Goal: Transaction & Acquisition: Purchase product/service

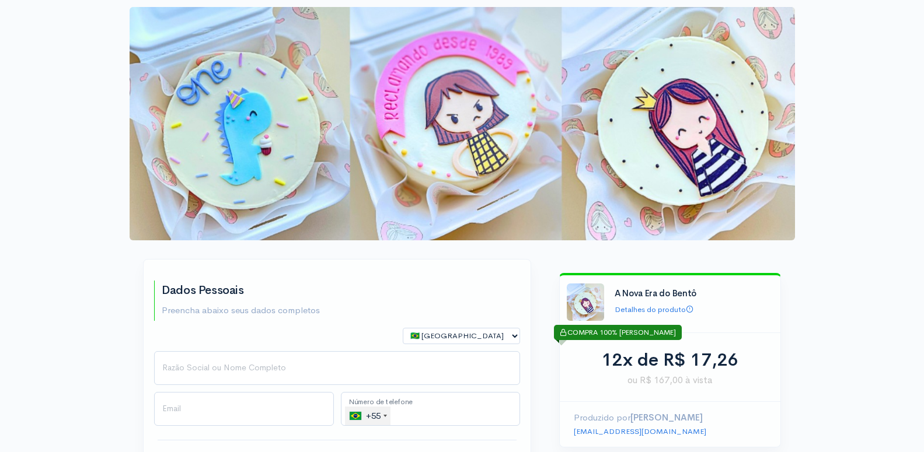
scroll to position [179, 0]
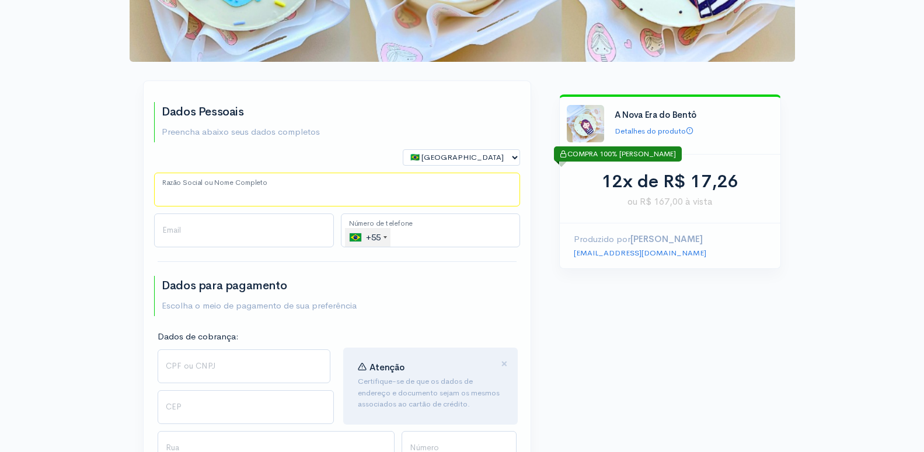
click at [195, 197] on input "Razão Social ou Nome Completo" at bounding box center [337, 190] width 366 height 34
type input "[PERSON_NAME]"
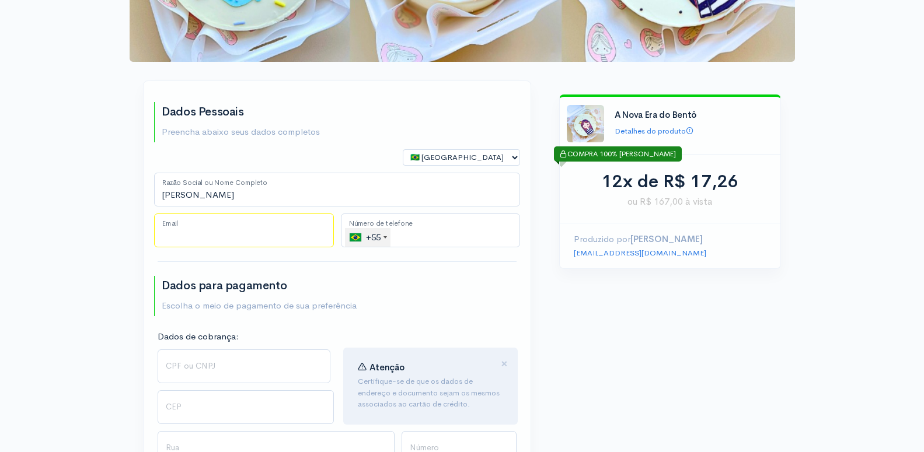
click at [179, 227] on input "Email" at bounding box center [244, 231] width 180 height 34
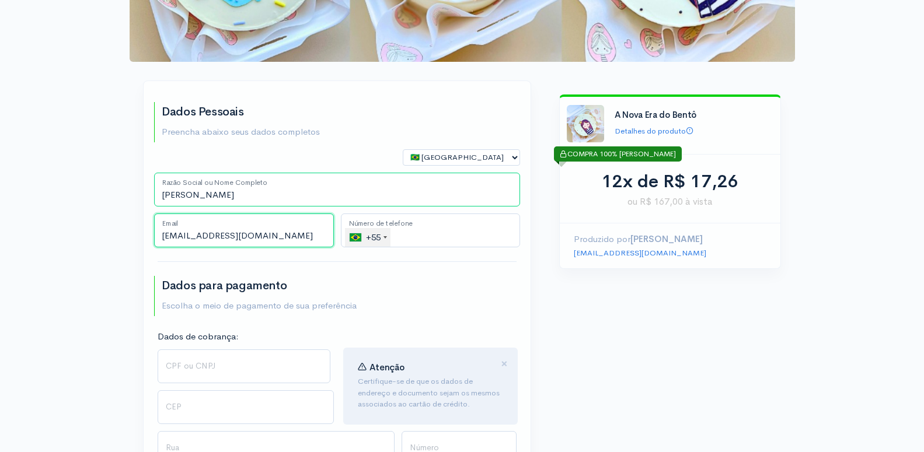
type input "[EMAIL_ADDRESS][DOMAIN_NAME]"
click at [395, 235] on input "tel" at bounding box center [431, 231] width 180 height 34
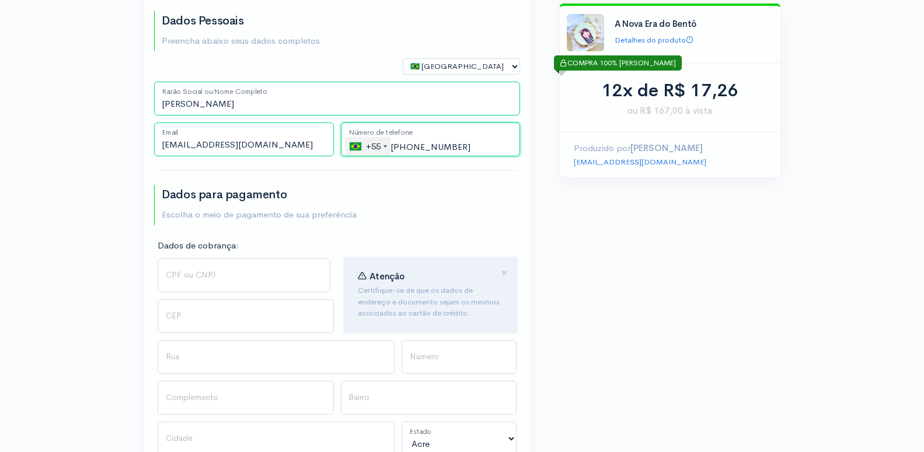
scroll to position [298, 0]
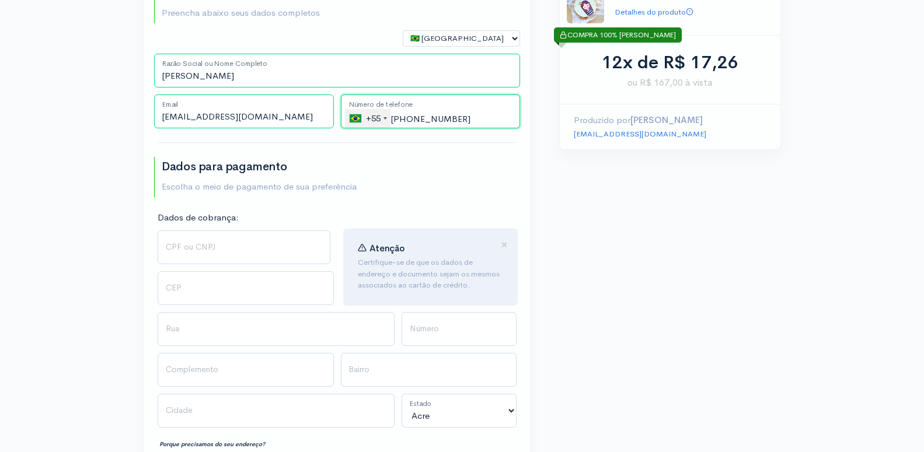
type input "[PHONE_NUMBER]"
click at [312, 250] on input "CPF ou CNPJ" at bounding box center [244, 248] width 173 height 34
type input "159.204.148-55"
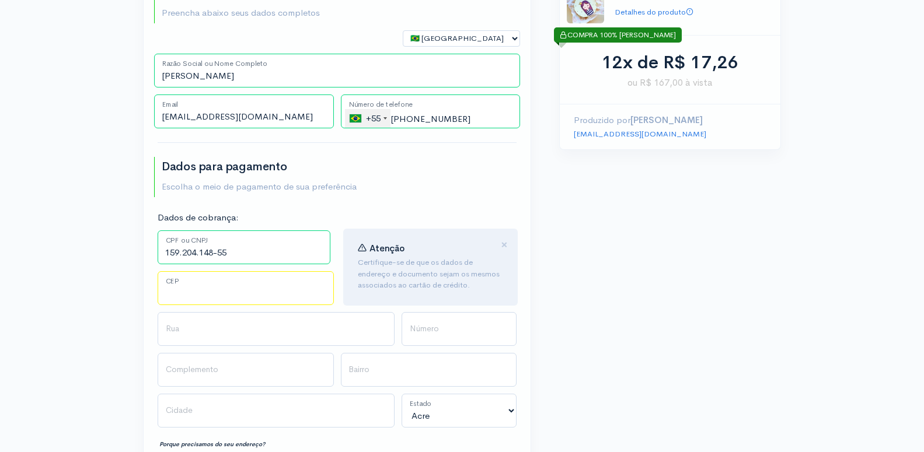
click at [303, 287] on input "CEP" at bounding box center [246, 288] width 176 height 34
type input "11525020"
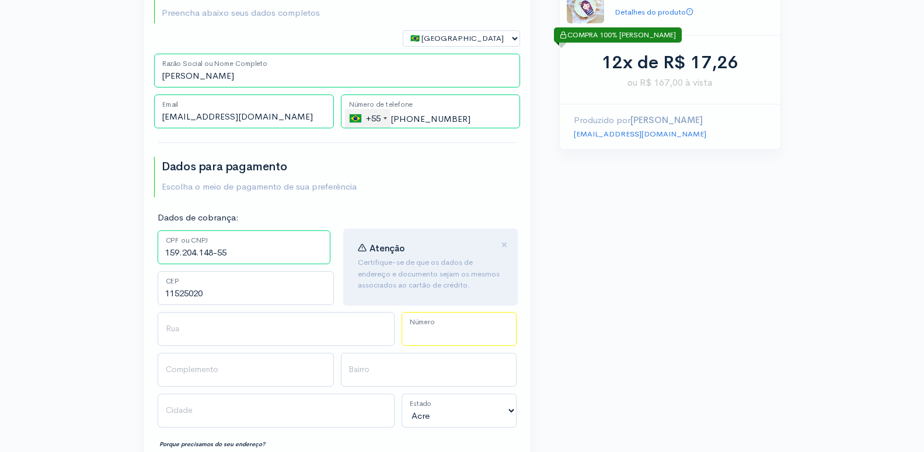
click at [442, 333] on input "Número" at bounding box center [459, 329] width 115 height 34
type input "[GEOGRAPHIC_DATA][PERSON_NAME]"
type input "[GEOGRAPHIC_DATA]"
select select "SP"
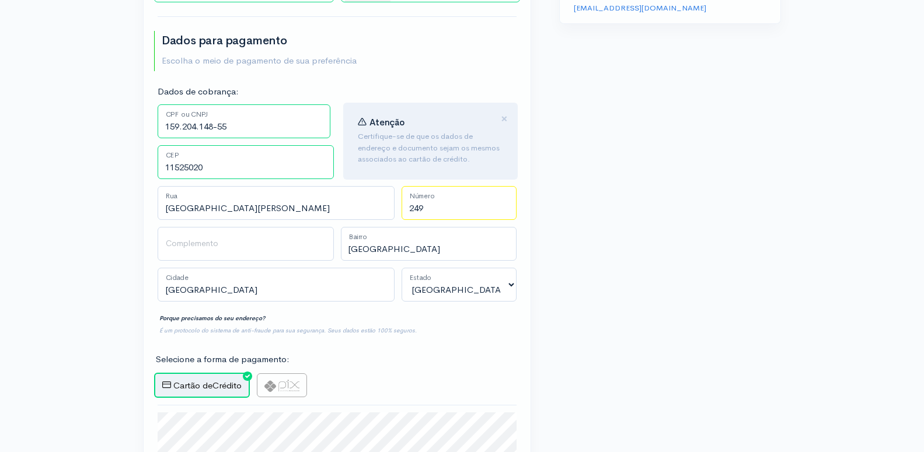
scroll to position [536, 0]
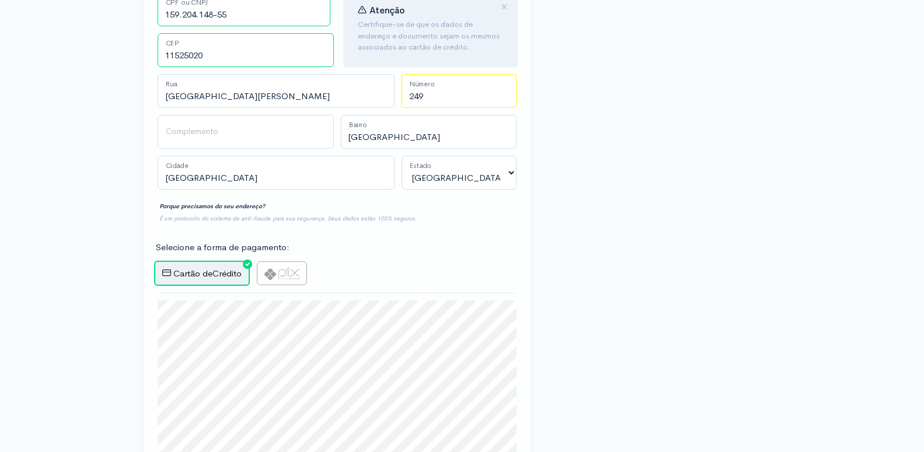
type input "249"
click at [286, 272] on img at bounding box center [281, 274] width 35 height 12
click at [264, 269] on input "radio" at bounding box center [261, 265] width 8 height 8
radio input "true"
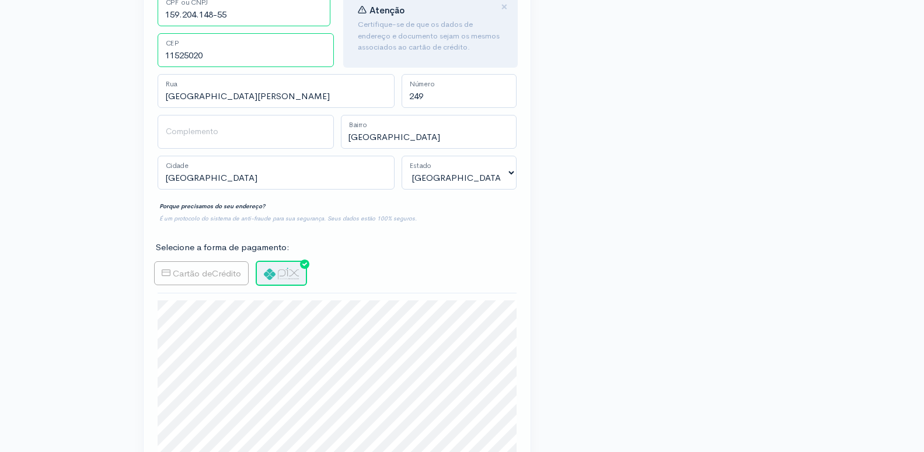
type input "Gerar PIX"
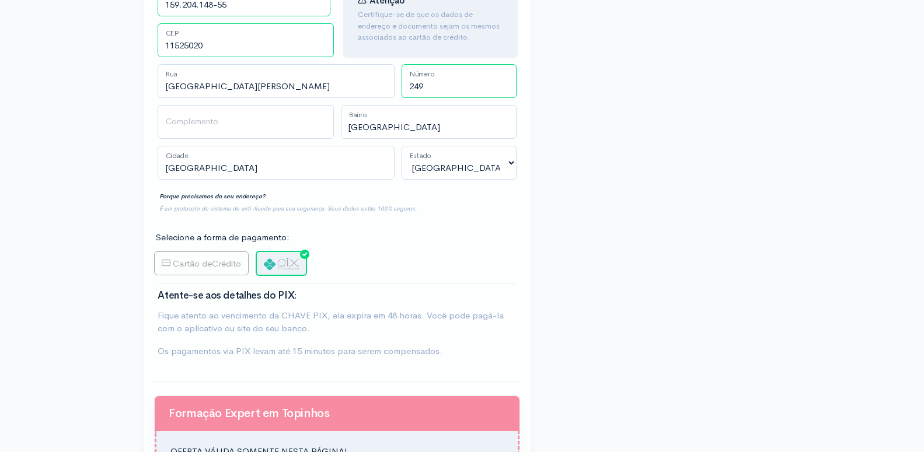
scroll to position [435, 0]
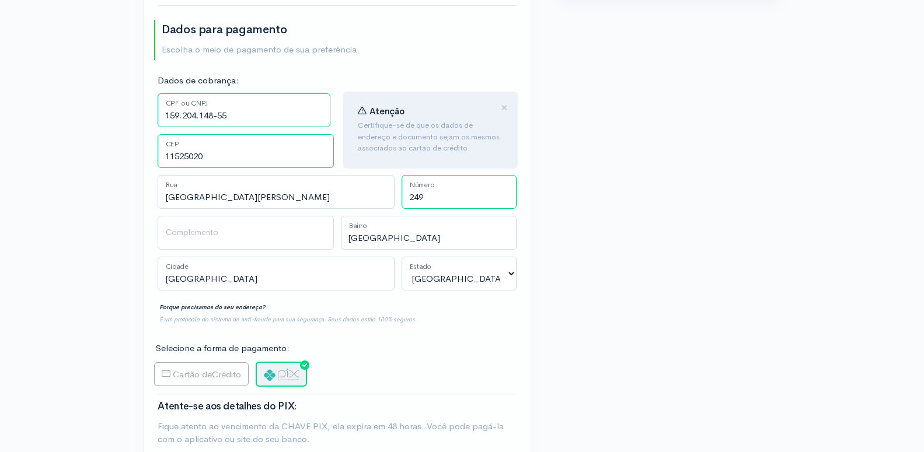
click at [278, 370] on img at bounding box center [281, 375] width 35 height 12
click at [263, 369] on input "radio" at bounding box center [260, 366] width 8 height 8
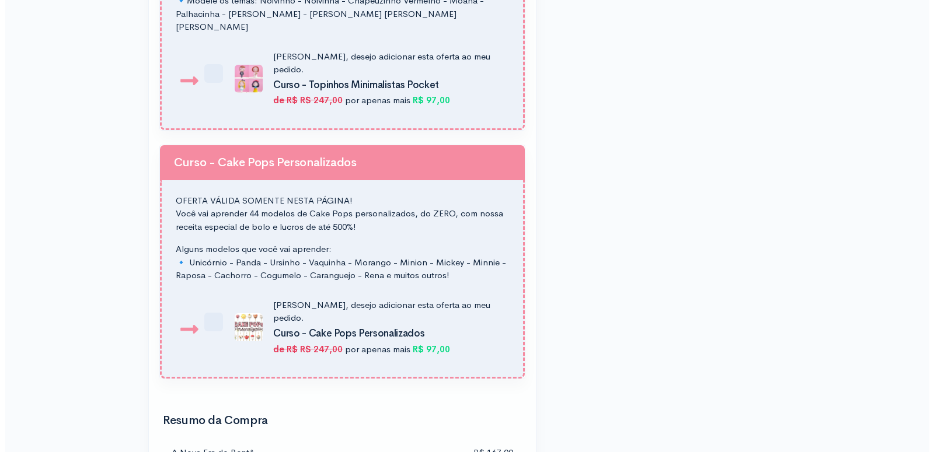
scroll to position [1744, 0]
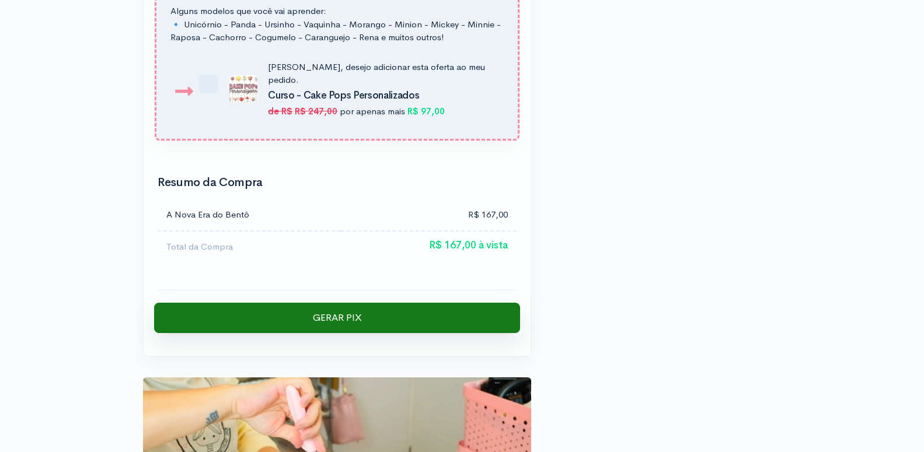
click at [466, 303] on input "Gerar PIX" at bounding box center [337, 318] width 366 height 30
